Goal: Check status: Check status

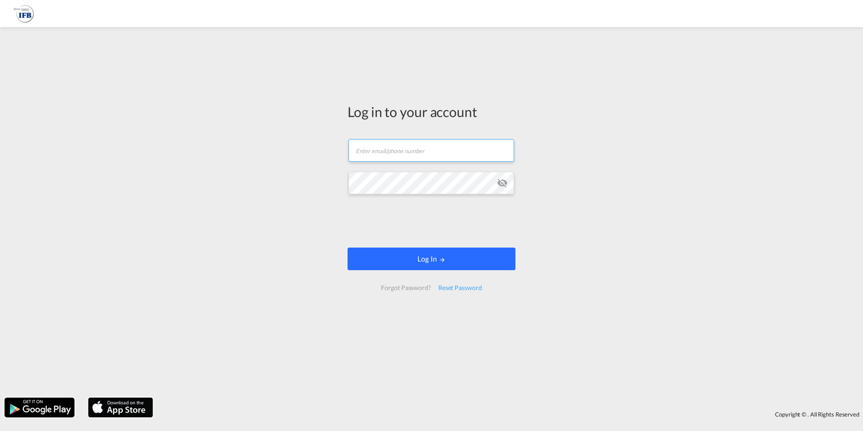
type input "ardita.kqiraj@ifbhamburg.de"
click at [425, 254] on button "Log In" at bounding box center [432, 258] width 168 height 23
